Goal: Information Seeking & Learning: Learn about a topic

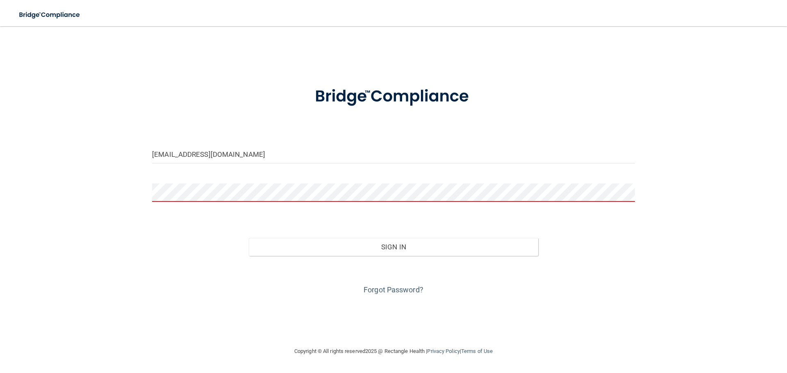
type input "[EMAIL_ADDRESS][DOMAIN_NAME]"
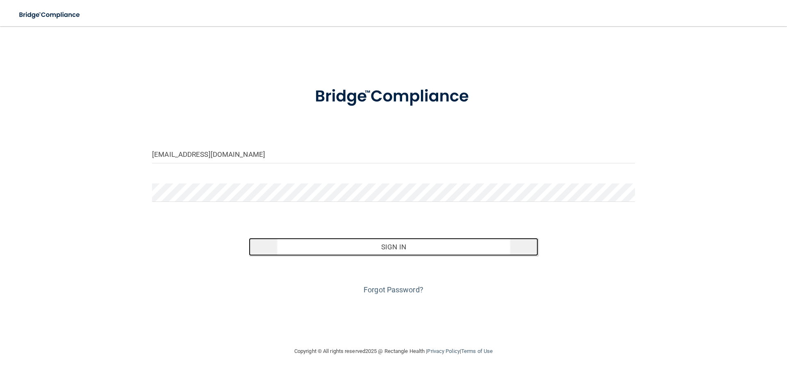
click at [462, 249] on button "Sign In" at bounding box center [394, 247] width 290 height 18
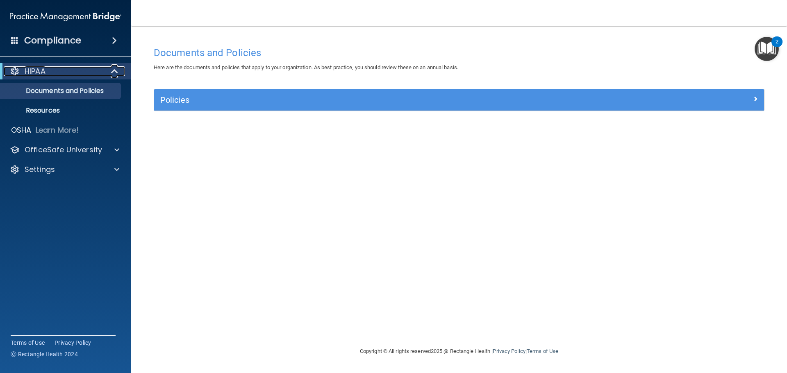
click at [112, 69] on span at bounding box center [115, 71] width 7 height 10
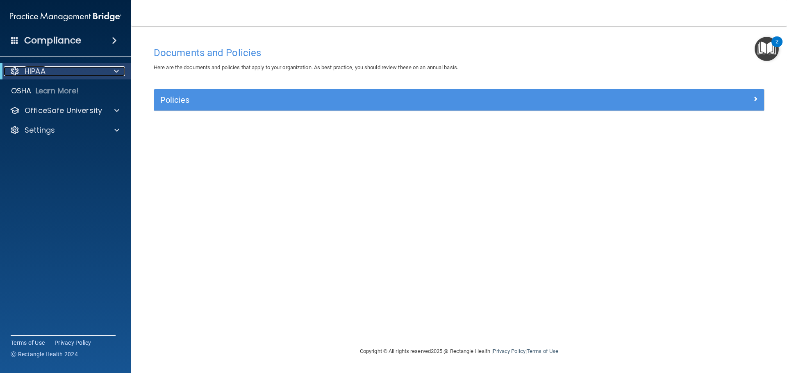
click at [103, 70] on div "HIPAA" at bounding box center [54, 71] width 101 height 10
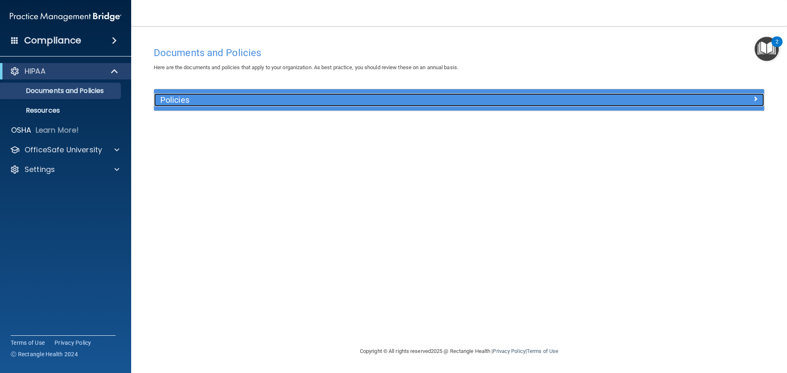
click at [271, 99] on h5 "Policies" at bounding box center [382, 99] width 445 height 9
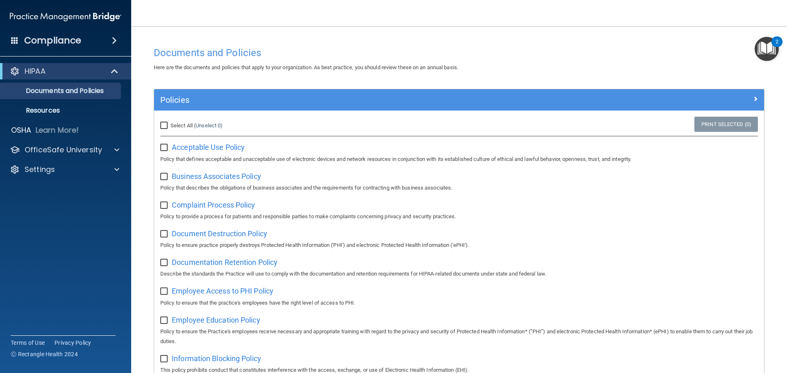
click at [159, 123] on div "Select All (Unselect 0) Unselect All" at bounding box center [255, 126] width 203 height 18
click at [164, 125] on input "Select All (Unselect 0) Unselect All" at bounding box center [164, 126] width 9 height 7
checkbox input "true"
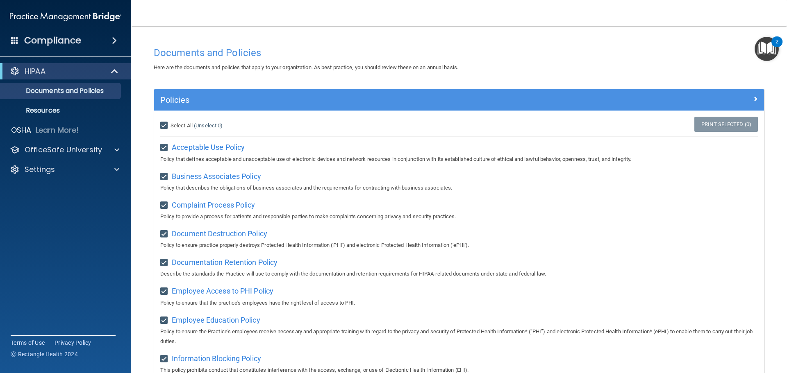
checkbox input "true"
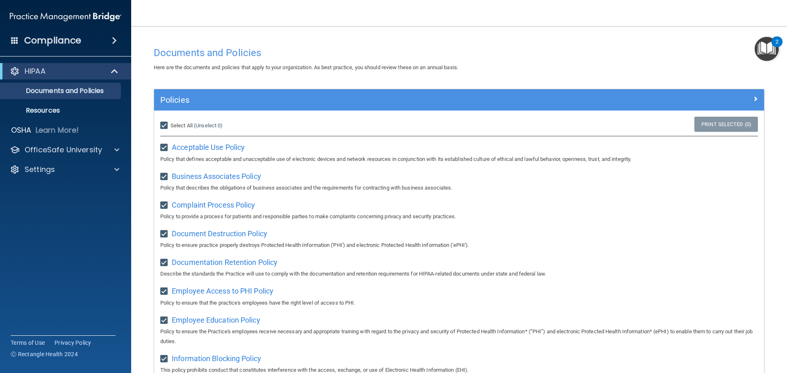
checkbox input "true"
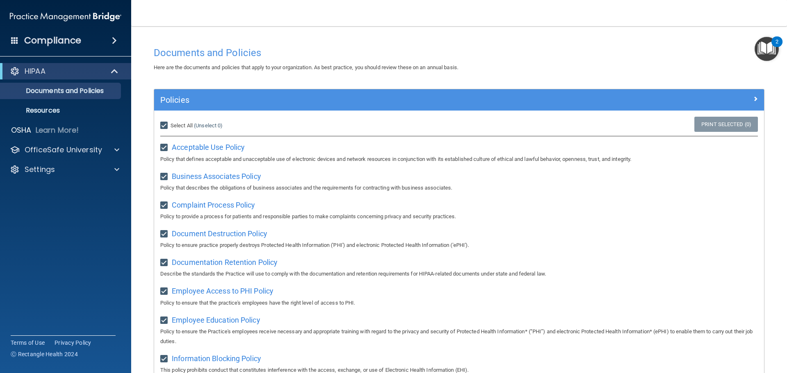
checkbox input "true"
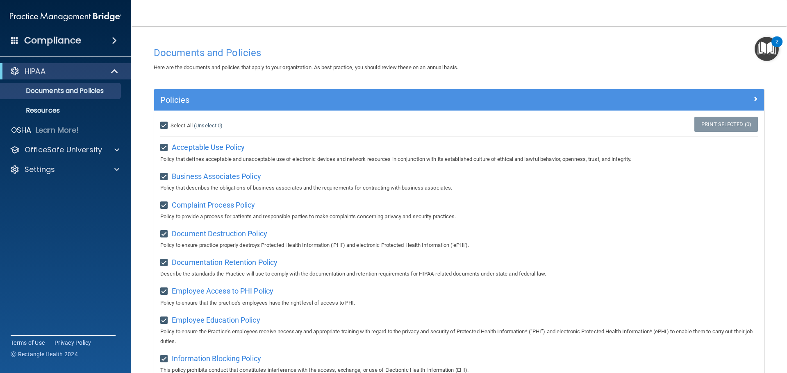
checkbox input "true"
click at [166, 127] on input "Select All (Unselect 21) Unselect All" at bounding box center [164, 126] width 9 height 7
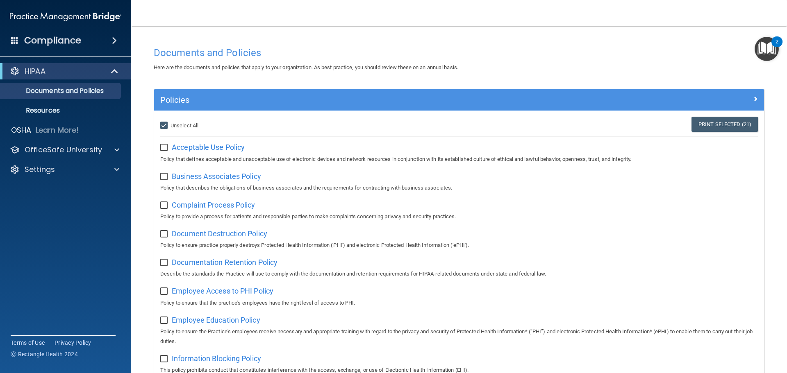
checkbox input "false"
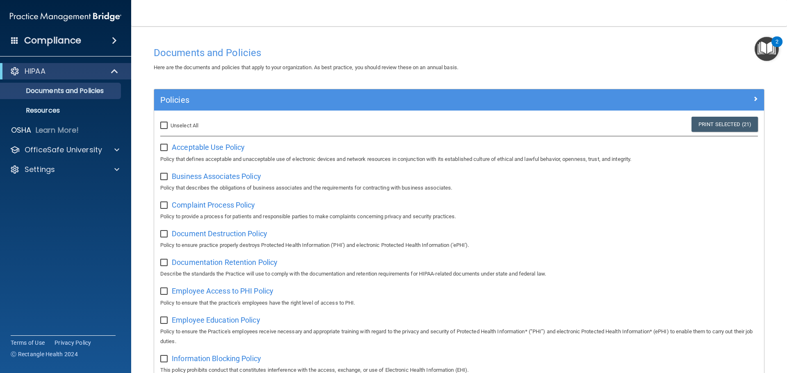
checkbox input "false"
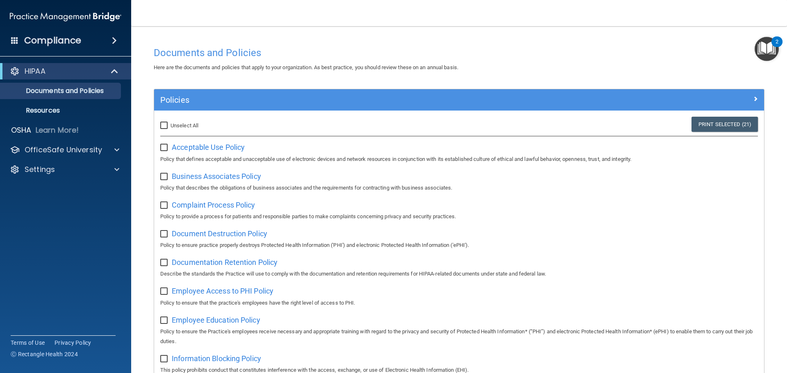
checkbox input "false"
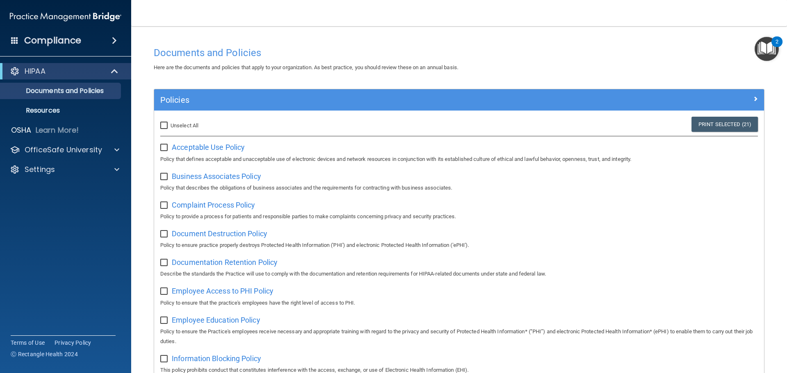
checkbox input "false"
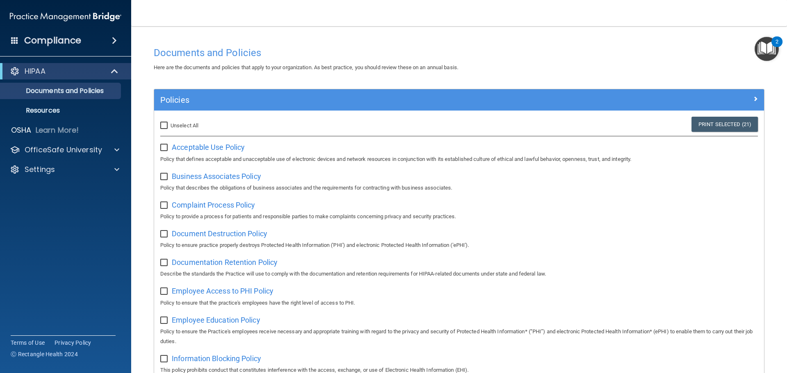
checkbox input "false"
click at [772, 47] on img "Open Resource Center, 2 new notifications" at bounding box center [767, 49] width 24 height 24
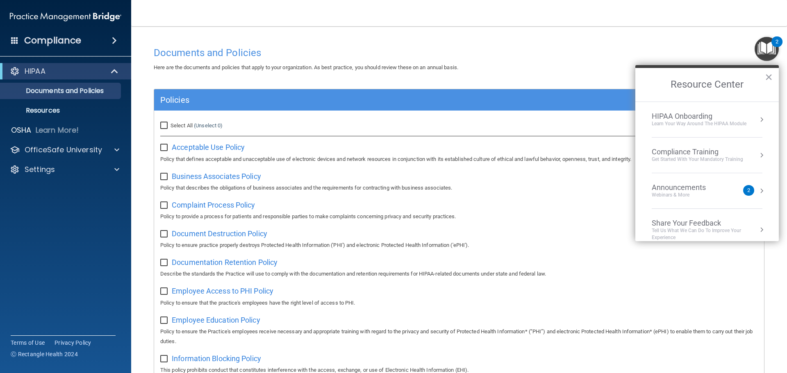
click at [239, 30] on main "Documents and Policies Here are the documents and policies that apply to your o…" at bounding box center [459, 199] width 656 height 347
click at [100, 39] on div "Compliance" at bounding box center [65, 41] width 131 height 18
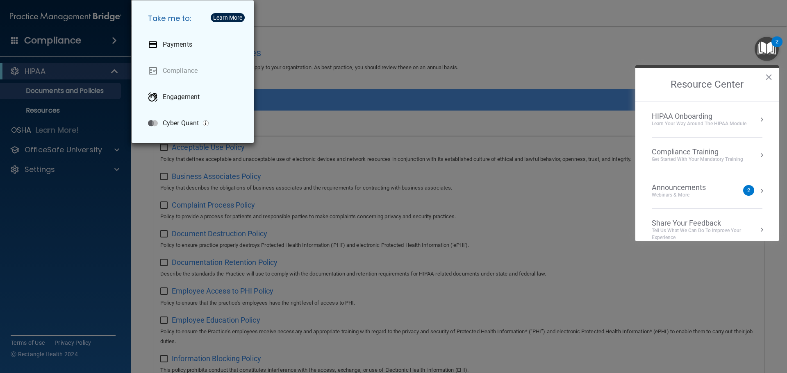
click at [310, 29] on div "Take me to: Payments Compliance Engagement Cyber Quant" at bounding box center [393, 186] width 787 height 373
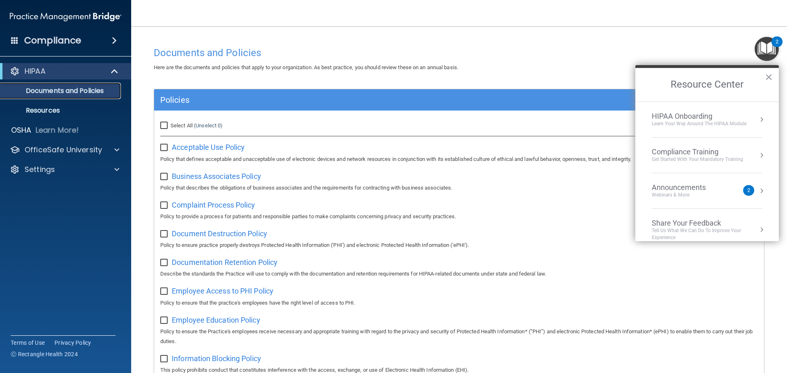
click at [69, 89] on p "Documents and Policies" at bounding box center [61, 91] width 112 height 8
click at [60, 107] on p "Resources" at bounding box center [61, 111] width 112 height 8
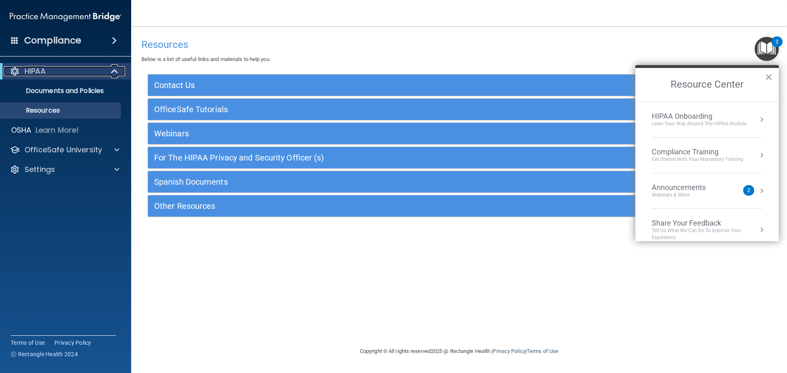
click at [50, 73] on div "HIPAA" at bounding box center [54, 71] width 101 height 10
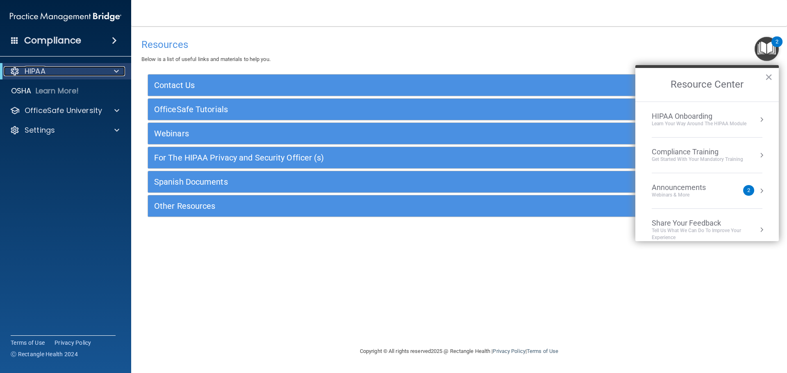
click at [30, 69] on p "HIPAA" at bounding box center [35, 71] width 21 height 10
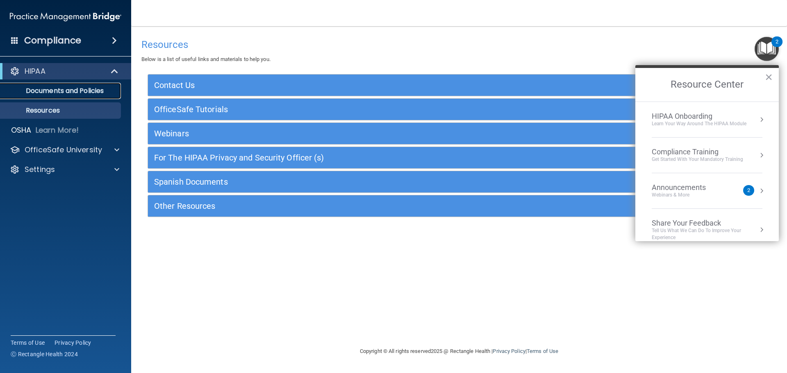
click at [71, 96] on link "Documents and Policies" at bounding box center [56, 91] width 129 height 16
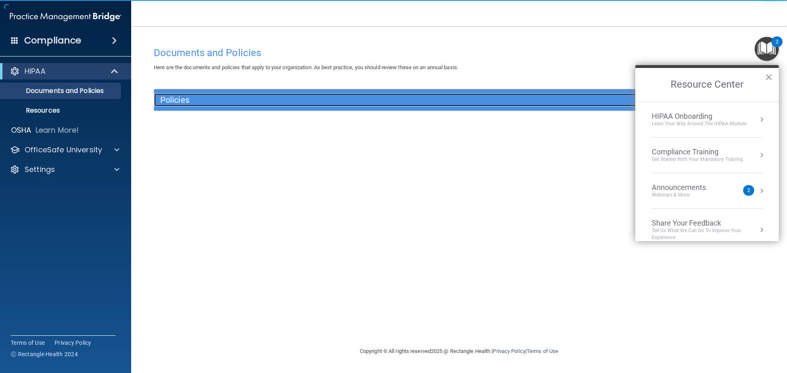
click at [174, 100] on h5 "Policies" at bounding box center [382, 99] width 445 height 9
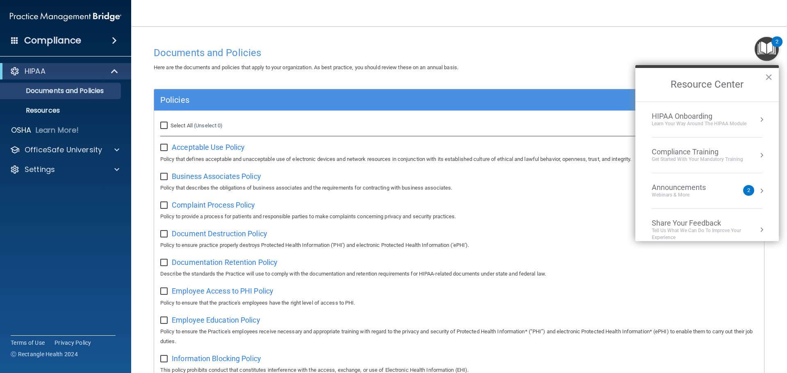
click at [704, 116] on div "HIPAA Onboarding" at bounding box center [699, 116] width 95 height 9
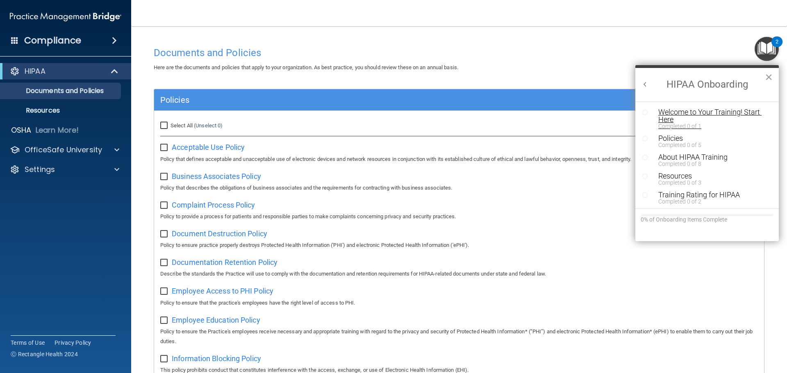
click at [702, 114] on div "Welcome to Your Training! Start Here" at bounding box center [710, 116] width 104 height 15
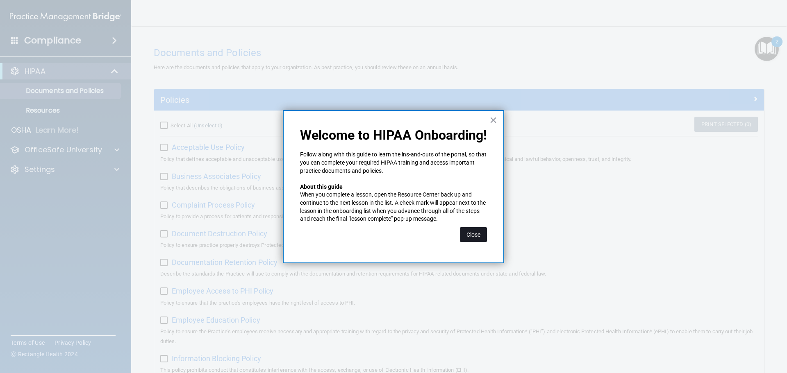
click at [480, 232] on button "Close" at bounding box center [473, 234] width 27 height 15
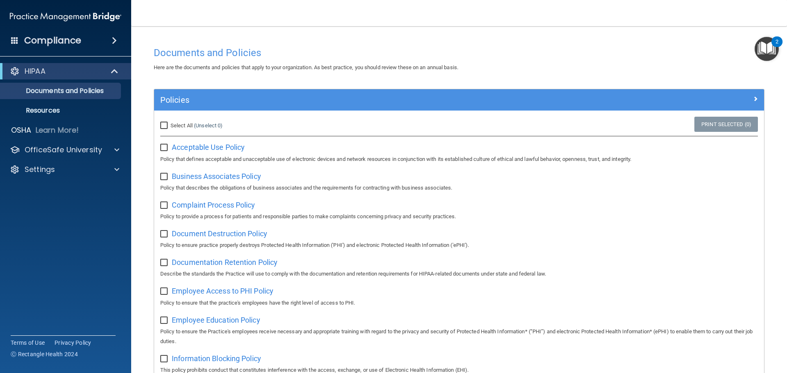
click at [166, 127] on input "Select All (Unselect 0) Unselect All" at bounding box center [164, 126] width 9 height 7
checkbox input "true"
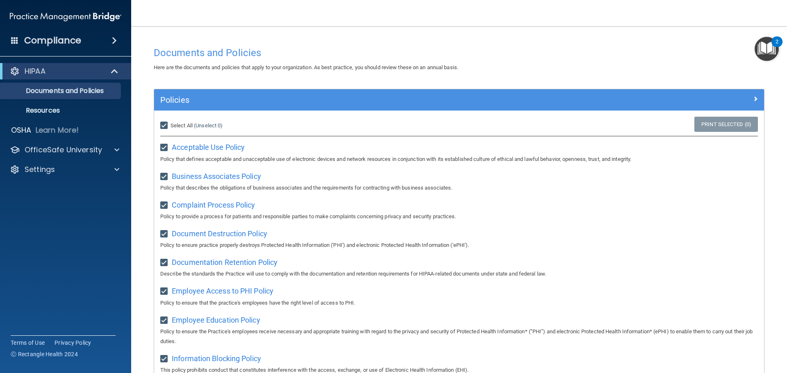
checkbox input "true"
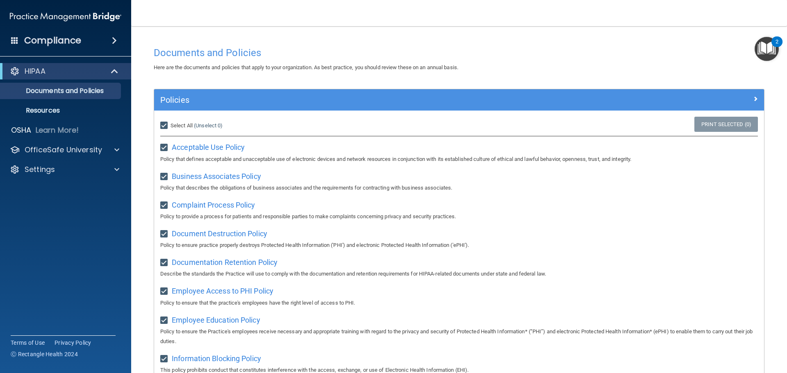
checkbox input "true"
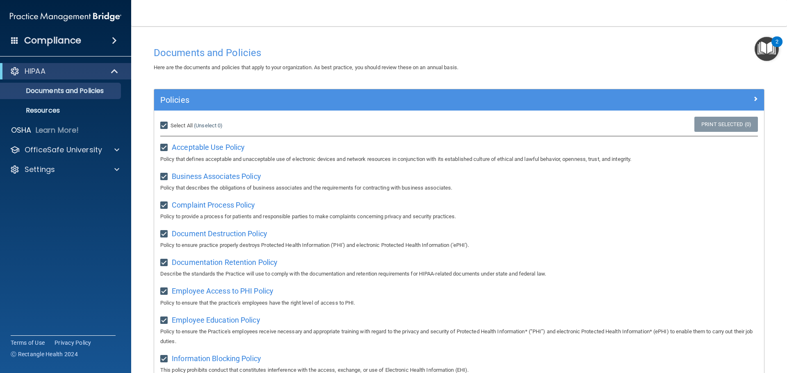
checkbox input "true"
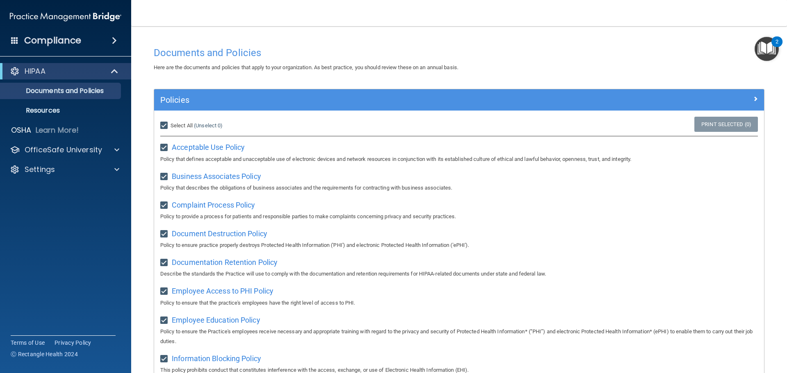
checkbox input "true"
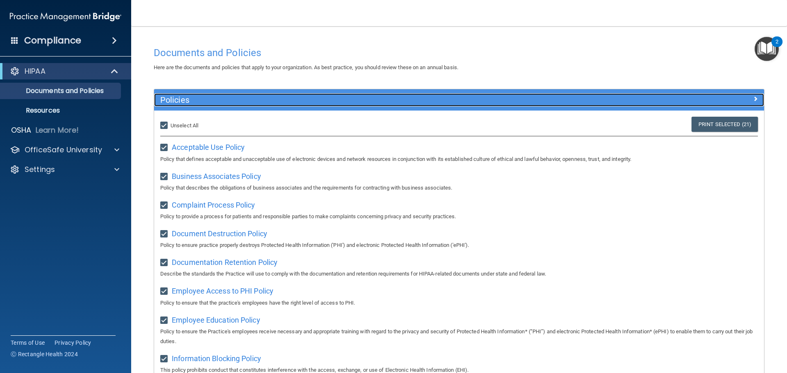
click at [752, 97] on div at bounding box center [687, 98] width 152 height 10
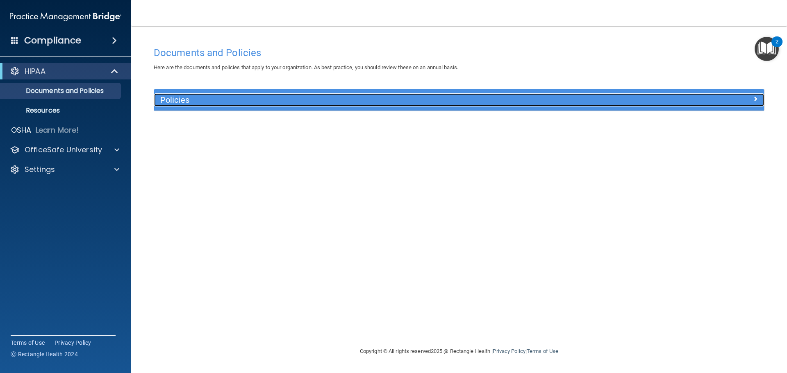
click at [752, 101] on div at bounding box center [687, 98] width 152 height 10
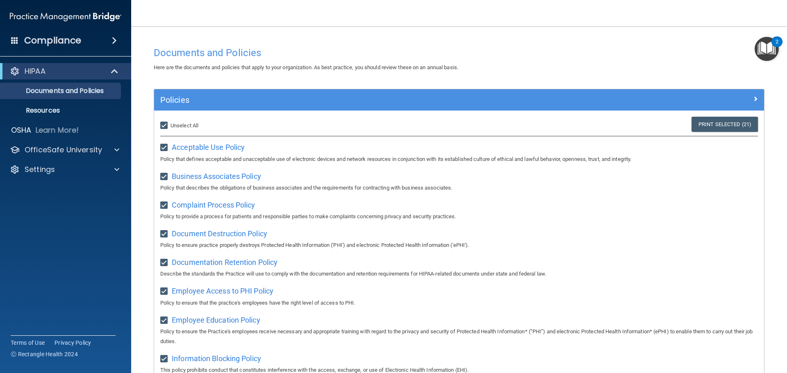
click at [763, 45] on img "Open Resource Center, 2 new notifications" at bounding box center [767, 49] width 24 height 24
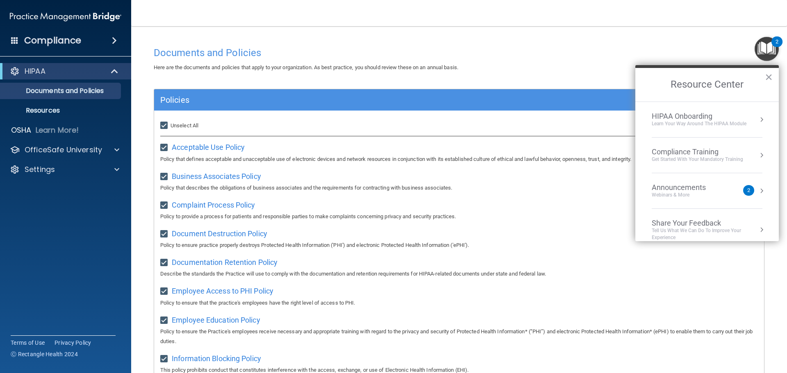
click at [728, 124] on div "Learn Your Way around the HIPAA module" at bounding box center [699, 123] width 95 height 7
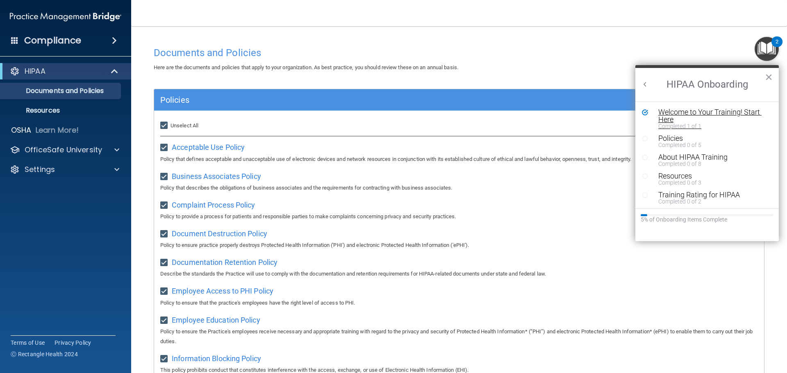
click at [698, 116] on div "Welcome to Your Training! Start Here" at bounding box center [710, 116] width 104 height 15
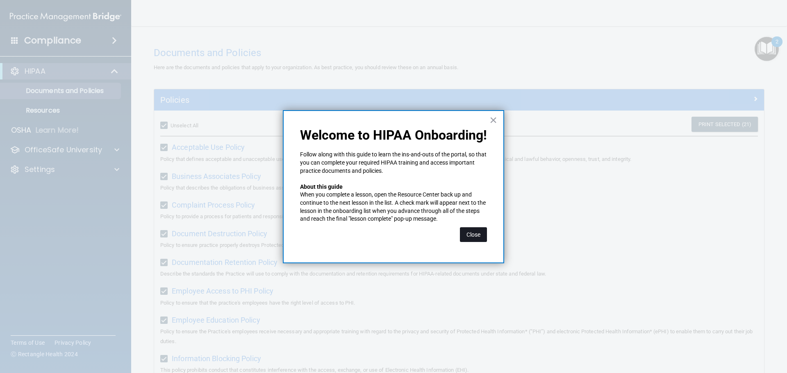
click at [472, 233] on button "Close" at bounding box center [473, 234] width 27 height 15
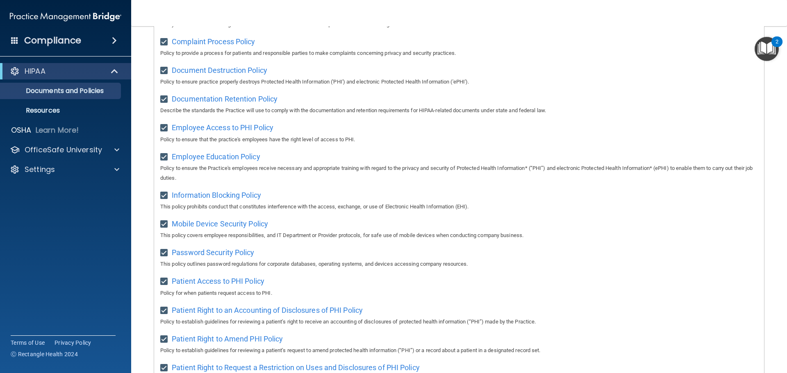
scroll to position [164, 0]
drag, startPoint x: 84, startPoint y: 33, endPoint x: 89, endPoint y: 37, distance: 6.5
click at [89, 37] on div "Compliance" at bounding box center [65, 41] width 131 height 18
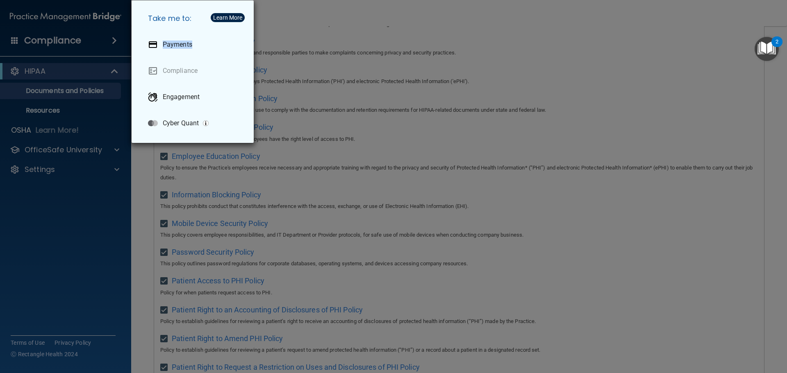
drag, startPoint x: 299, startPoint y: 29, endPoint x: 311, endPoint y: 39, distance: 14.9
click at [309, 39] on div "Take me to: Payments Compliance Engagement Cyber Quant" at bounding box center [393, 186] width 787 height 373
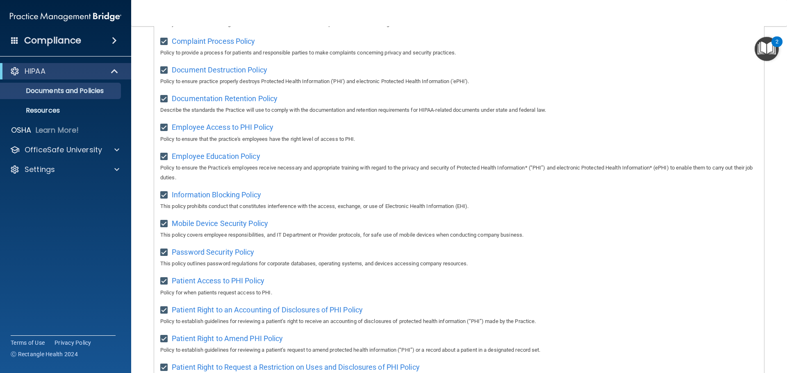
click at [765, 52] on img "Open Resource Center, 2 new notifications" at bounding box center [767, 49] width 24 height 24
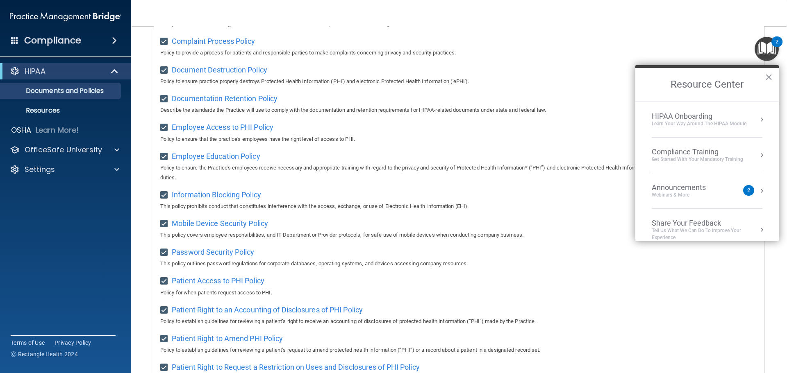
click at [716, 123] on div "Learn Your Way around the HIPAA module" at bounding box center [699, 123] width 95 height 7
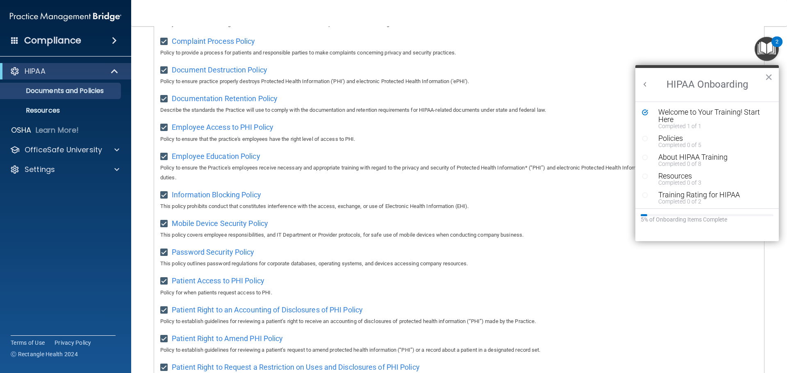
scroll to position [0, 0]
click at [677, 142] on div "Completed 0 of 5" at bounding box center [710, 145] width 104 height 6
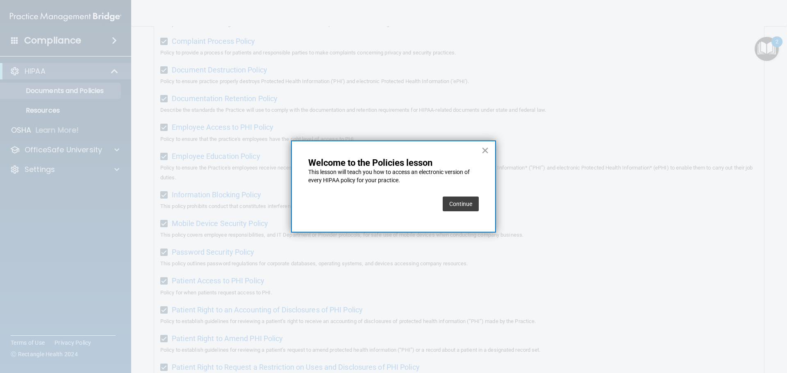
click at [465, 200] on button "Continue" at bounding box center [461, 204] width 36 height 15
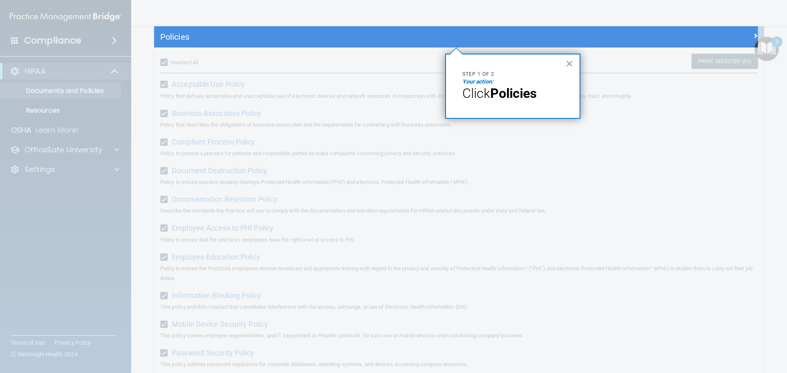
click at [506, 99] on strong "Policies" at bounding box center [513, 94] width 46 height 16
click at [569, 62] on button "×" at bounding box center [570, 63] width 8 height 13
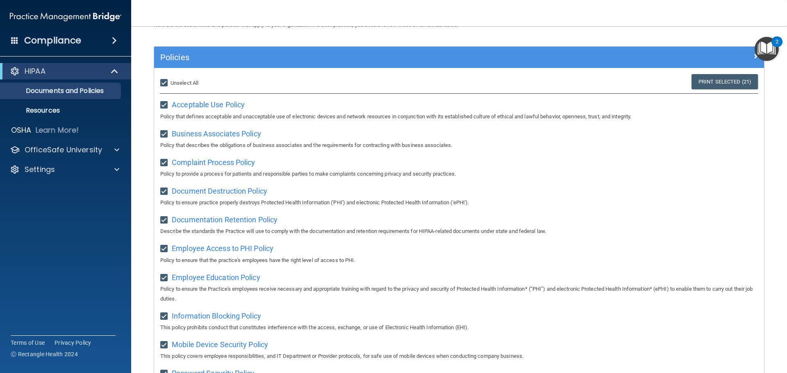
scroll to position [0, 0]
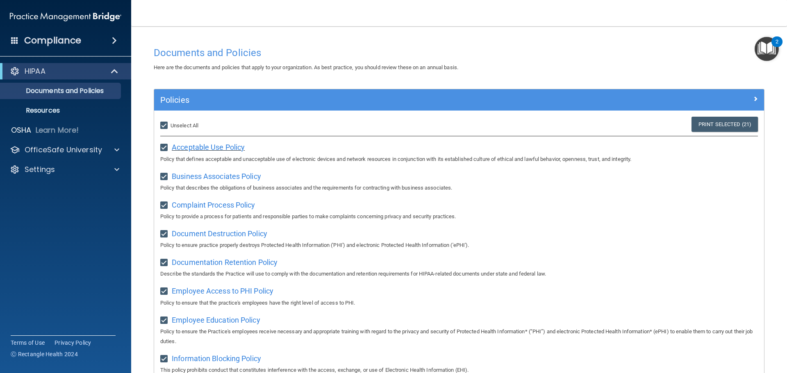
click at [232, 148] on span "Acceptable Use Policy" at bounding box center [208, 147] width 73 height 9
click at [220, 175] on span "Business Associates Policy" at bounding box center [216, 176] width 89 height 9
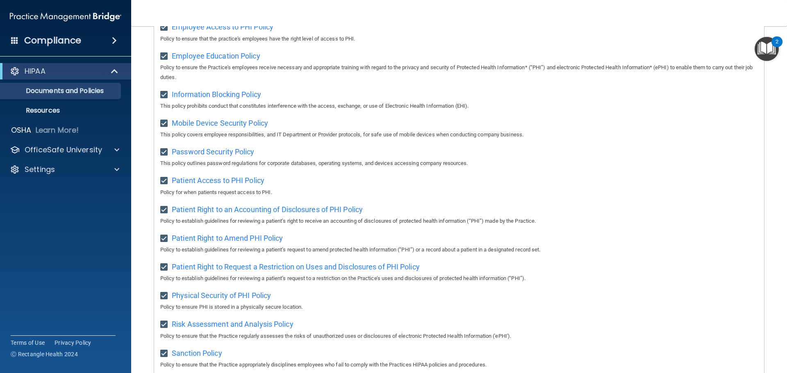
scroll to position [449, 0]
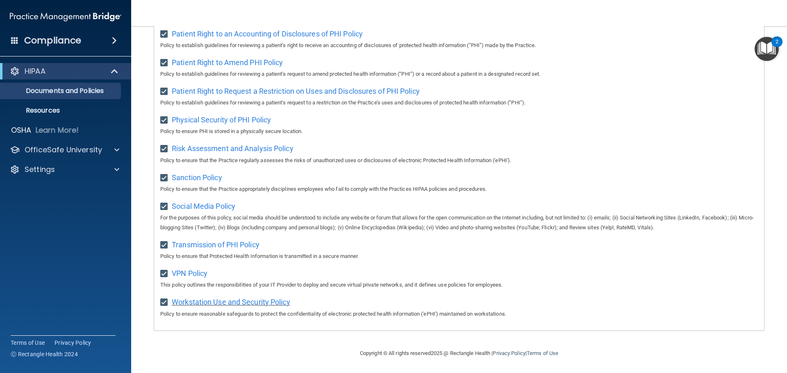
click at [217, 300] on span "Workstation Use and Security Policy" at bounding box center [231, 302] width 118 height 9
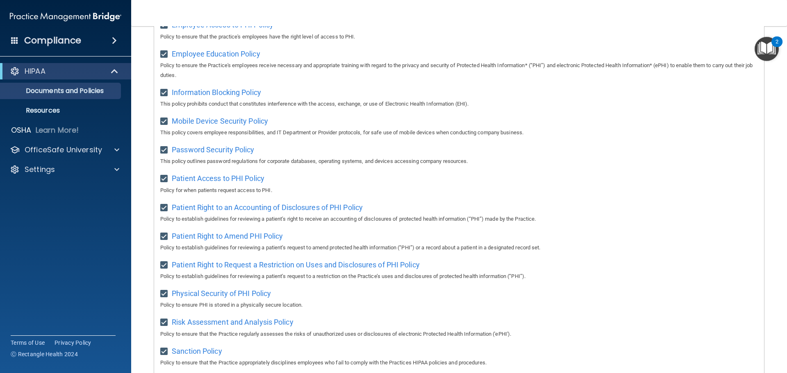
scroll to position [203, 0]
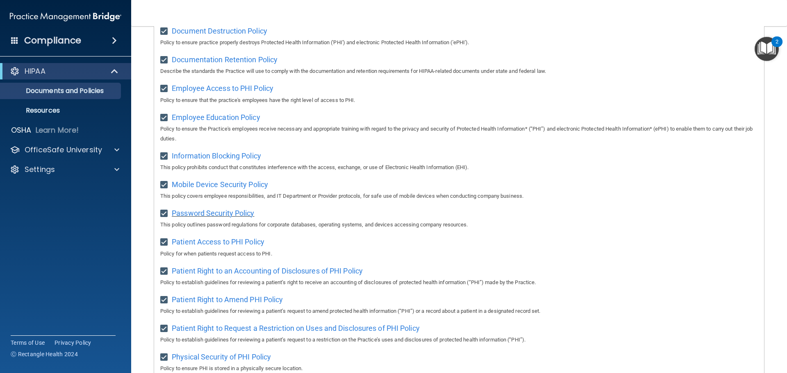
click at [240, 216] on span "Password Security Policy" at bounding box center [213, 213] width 82 height 9
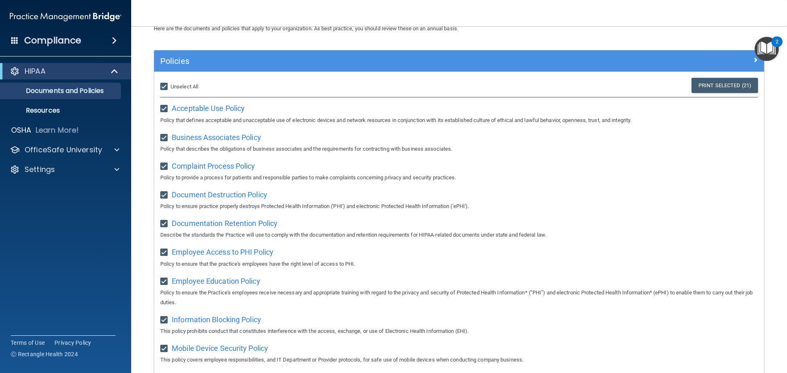
scroll to position [0, 0]
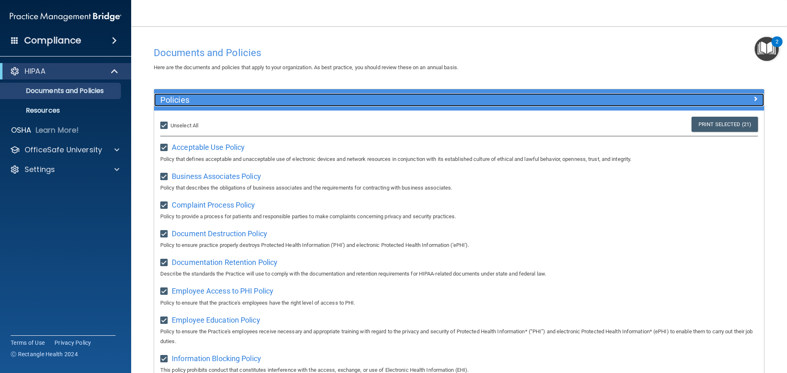
click at [752, 98] on div at bounding box center [687, 98] width 152 height 10
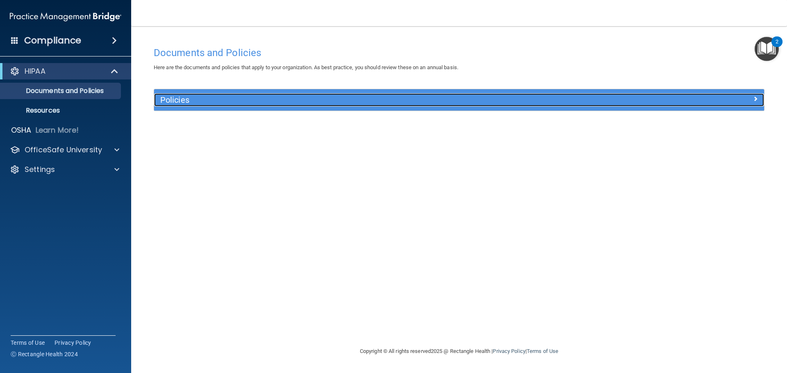
click at [752, 98] on div at bounding box center [687, 98] width 152 height 10
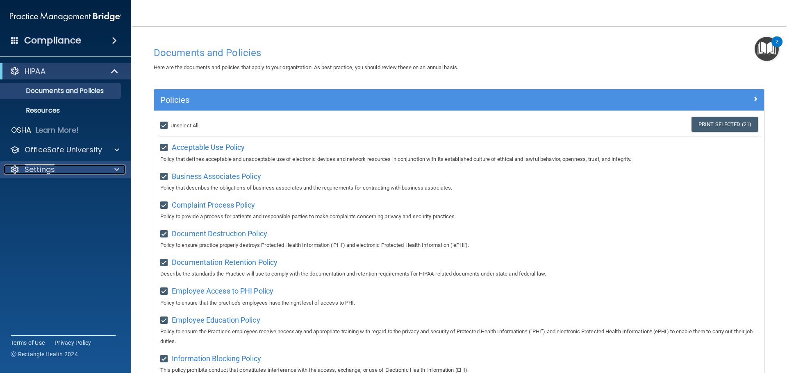
click at [66, 171] on div "Settings" at bounding box center [55, 170] width 102 height 10
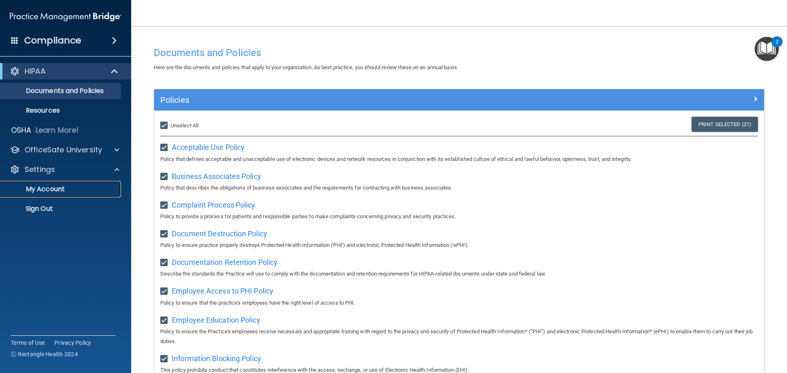
click at [58, 186] on p "My Account" at bounding box center [61, 189] width 112 height 8
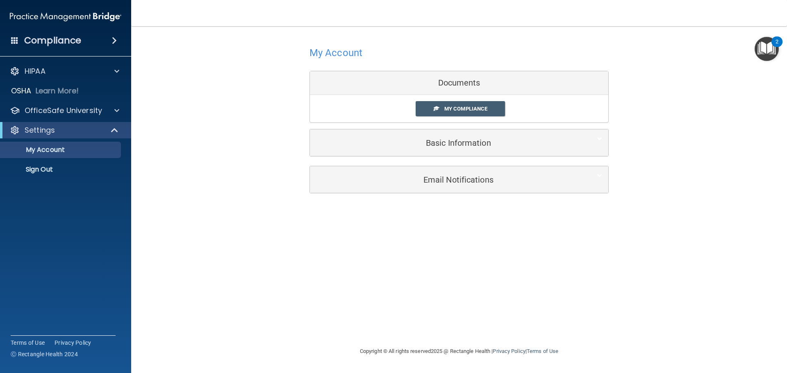
click at [93, 39] on div "Compliance" at bounding box center [65, 41] width 131 height 18
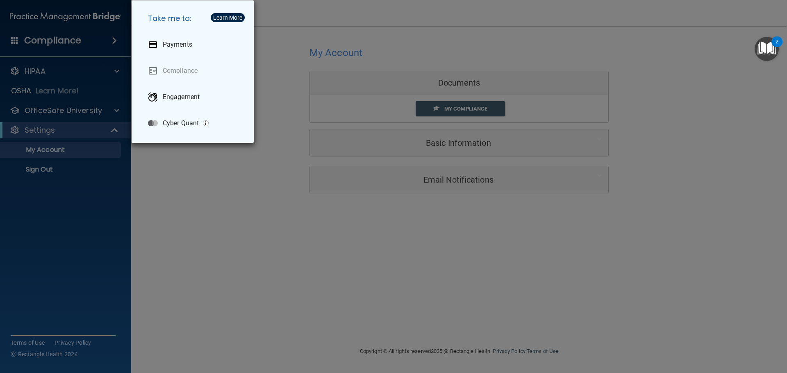
click at [68, 44] on div "Take me to: Payments Compliance Engagement Cyber Quant" at bounding box center [393, 186] width 787 height 373
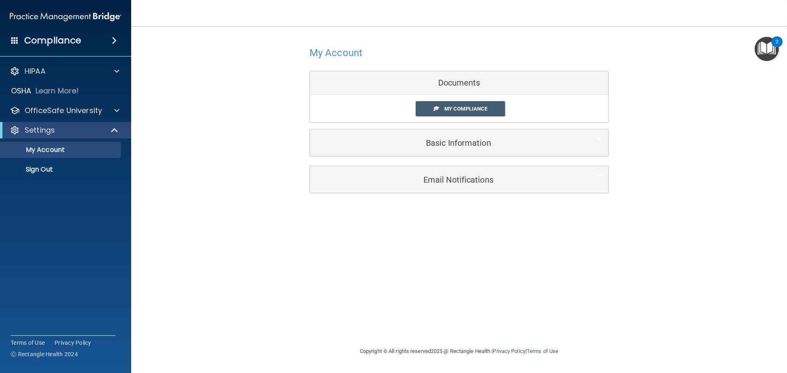
click at [43, 44] on h4 "Compliance" at bounding box center [52, 40] width 57 height 11
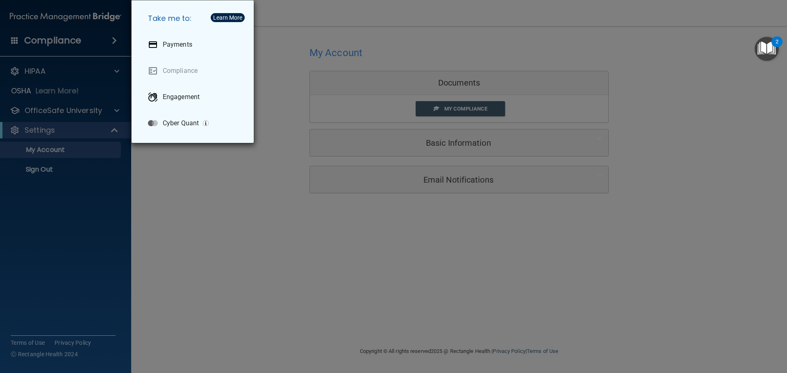
click at [89, 90] on div "Take me to: Payments Compliance Engagement Cyber Quant" at bounding box center [393, 186] width 787 height 373
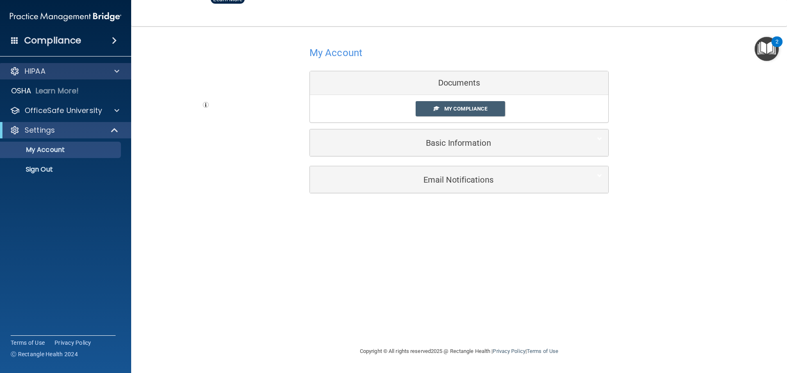
click at [108, 66] on div "HIPAA" at bounding box center [66, 71] width 132 height 16
drag, startPoint x: 88, startPoint y: 80, endPoint x: 77, endPoint y: 82, distance: 11.7
click at [82, 82] on div "HIPAA Documents and Policies Report an Incident Business Associates Emergency P…" at bounding box center [66, 122] width 132 height 125
click at [17, 39] on span at bounding box center [14, 39] width 7 height 7
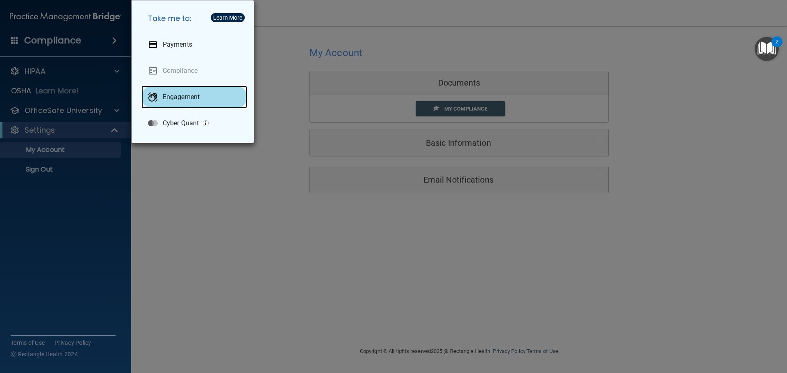
click at [169, 100] on p "Engagement" at bounding box center [181, 97] width 37 height 8
click at [272, 148] on div "Take me to: Payments Compliance Engagement Cyber Quant" at bounding box center [393, 186] width 787 height 373
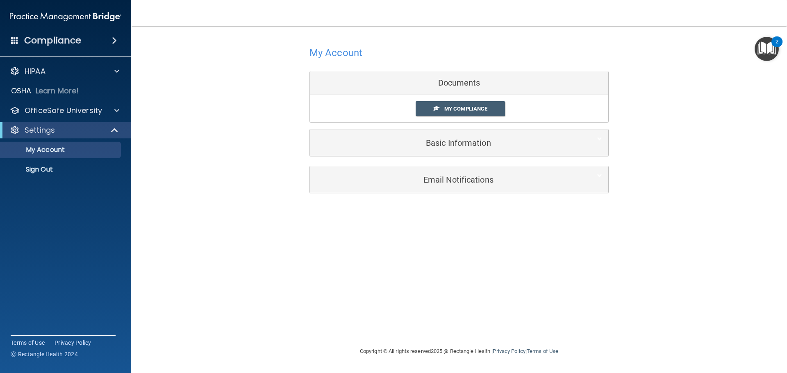
click at [768, 53] on img "Open Resource Center, 2 new notifications" at bounding box center [767, 49] width 24 height 24
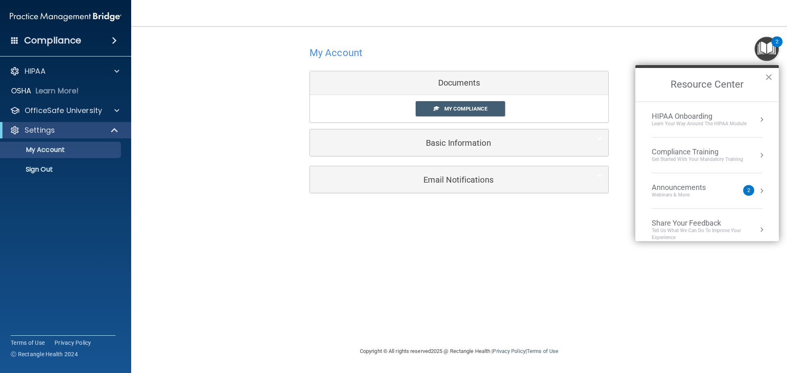
click at [720, 117] on div "HIPAA Onboarding" at bounding box center [699, 116] width 95 height 9
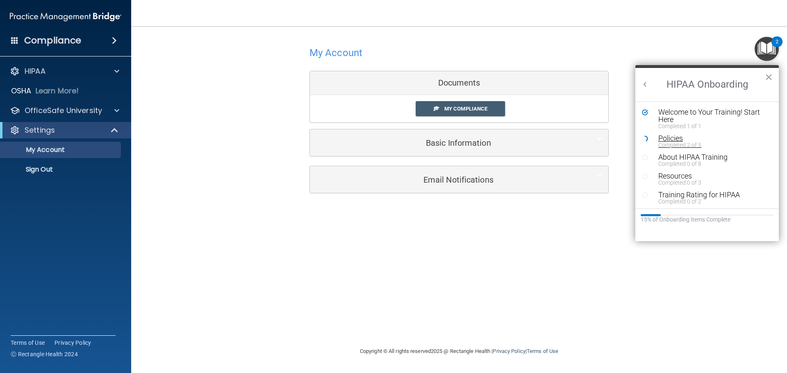
click at [670, 142] on div "Completed 2 of 5" at bounding box center [710, 145] width 104 height 6
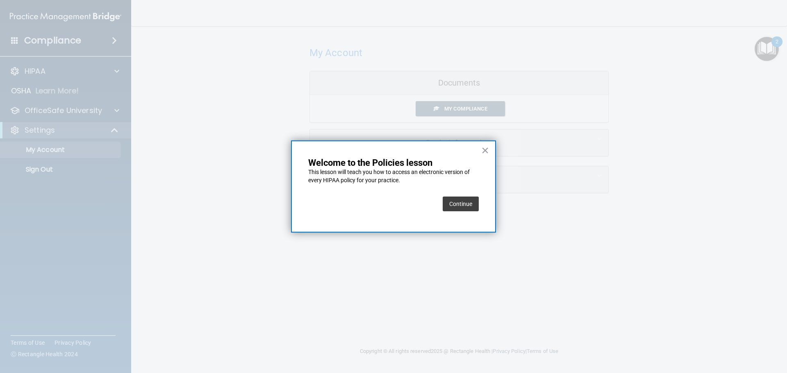
click at [453, 200] on button "Continue" at bounding box center [461, 204] width 36 height 15
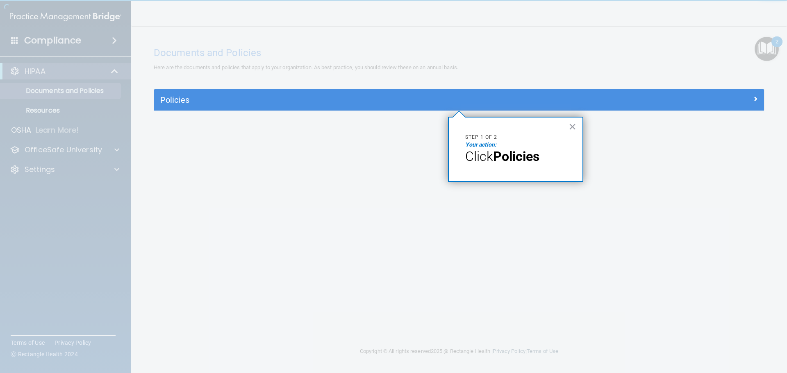
click at [520, 161] on strong "Policies" at bounding box center [516, 157] width 46 height 16
click at [574, 127] on button "×" at bounding box center [572, 126] width 8 height 13
